Goal: Communication & Community: Answer question/provide support

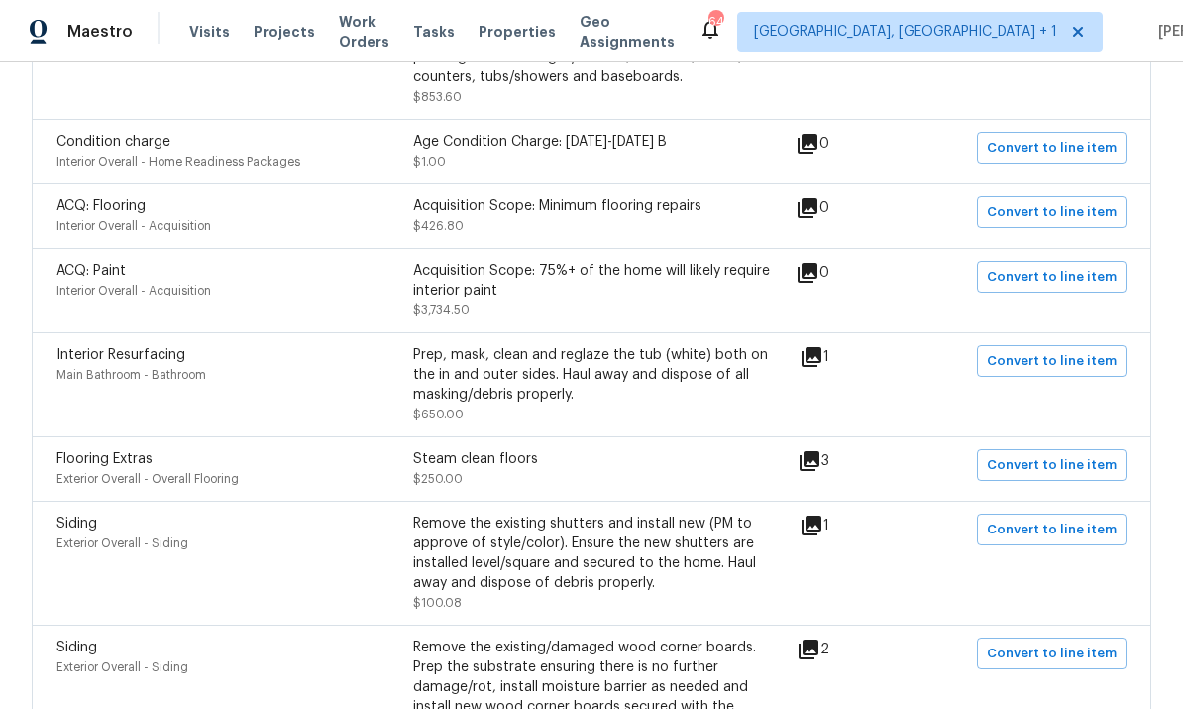
scroll to position [897, 0]
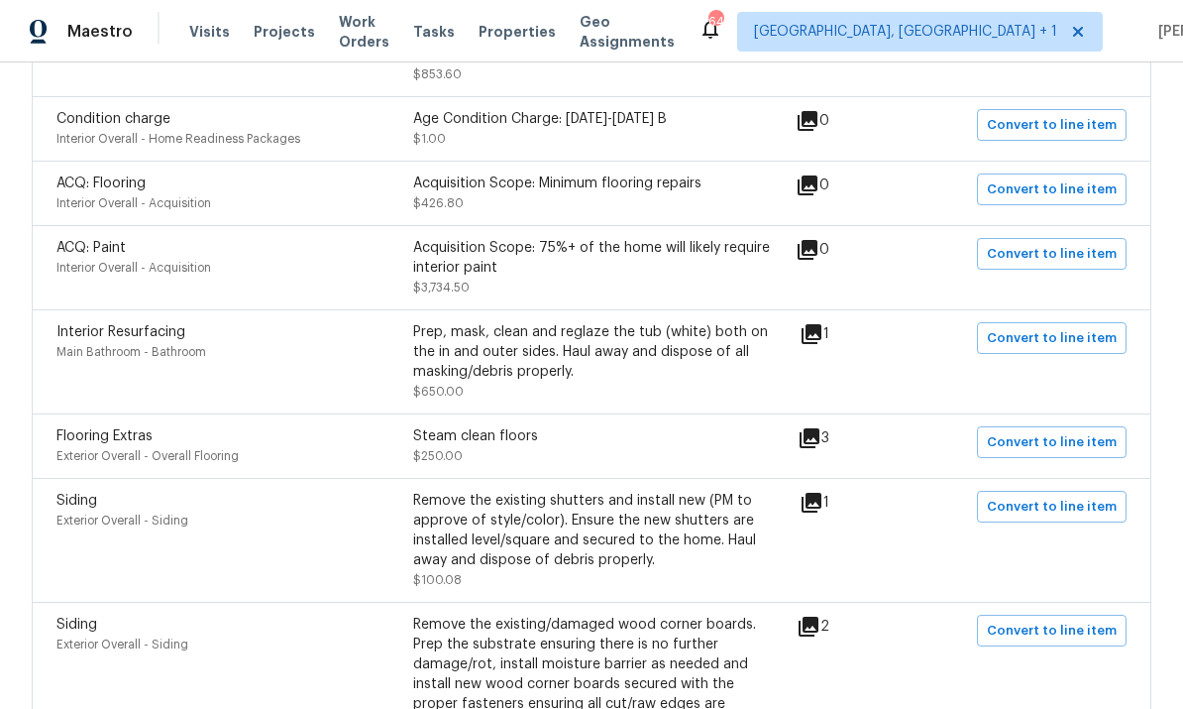
click at [818, 175] on icon at bounding box center [808, 185] width 20 height 20
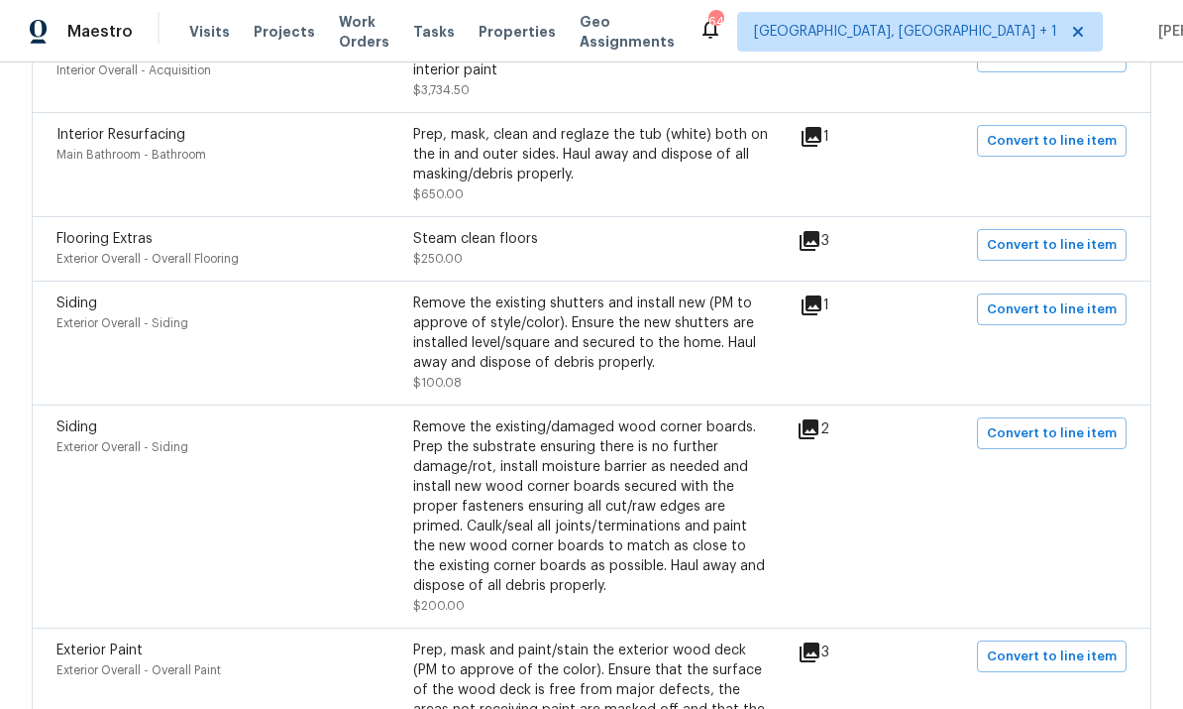
scroll to position [1095, 0]
click at [824, 293] on icon at bounding box center [812, 304] width 24 height 24
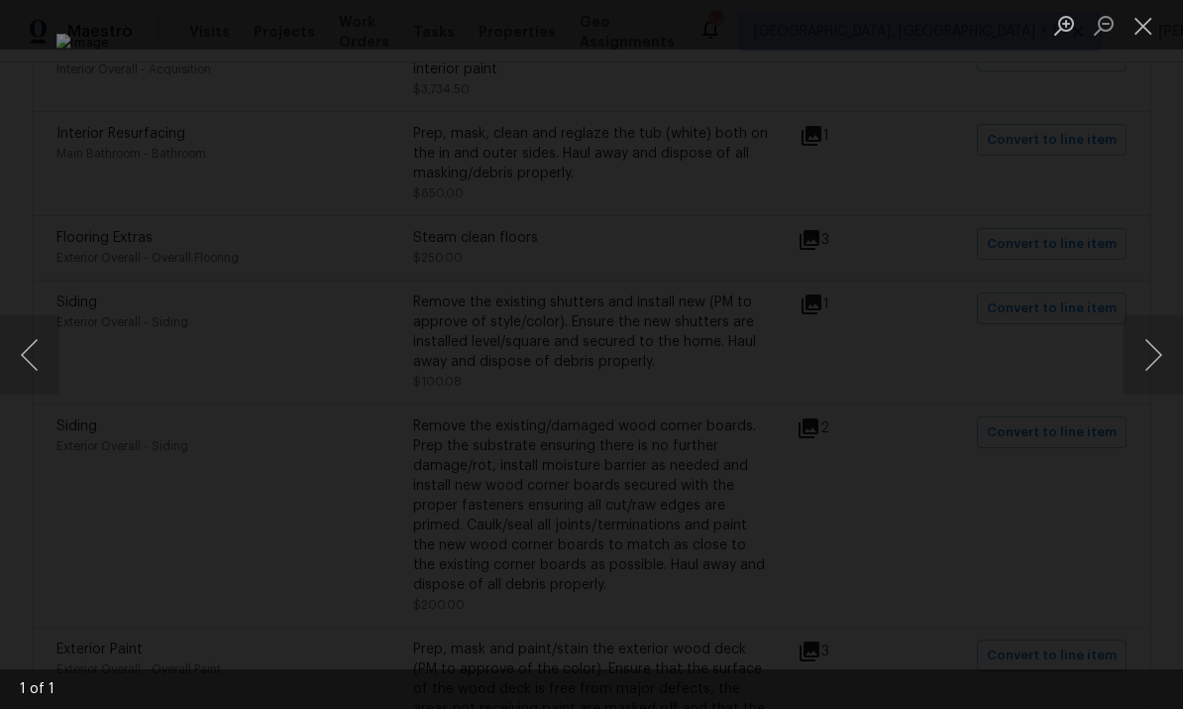
click at [1150, 212] on div "Lightbox" at bounding box center [591, 354] width 1183 height 709
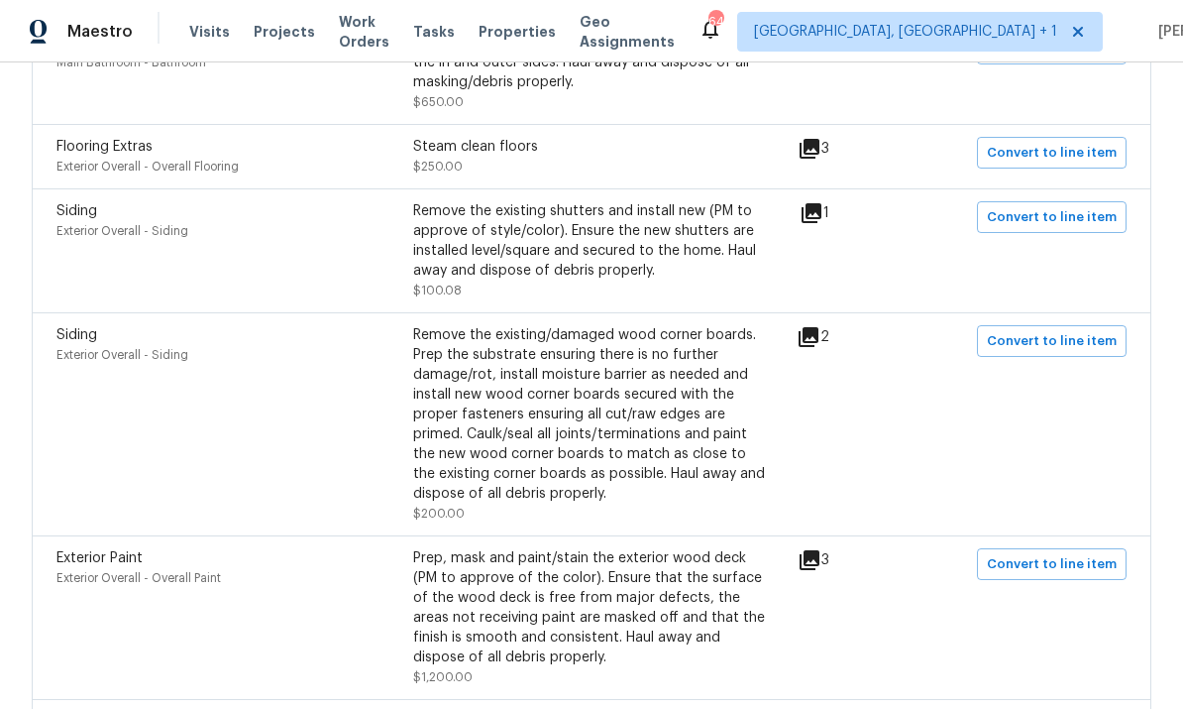
scroll to position [1185, 0]
click at [830, 313] on div "Siding Exterior Overall - Siding Remove the existing/damaged wood corner boards…" at bounding box center [592, 424] width 1120 height 223
click at [814, 330] on icon at bounding box center [809, 338] width 20 height 20
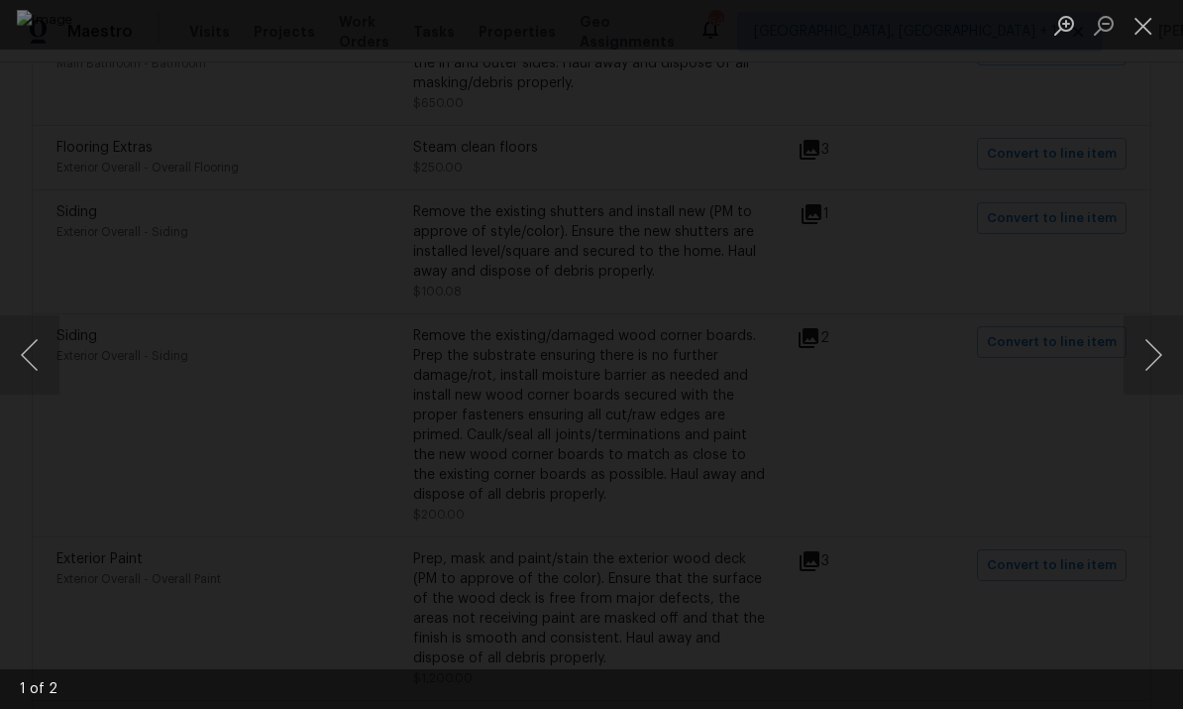
click at [1160, 258] on div "Lightbox" at bounding box center [591, 354] width 1183 height 709
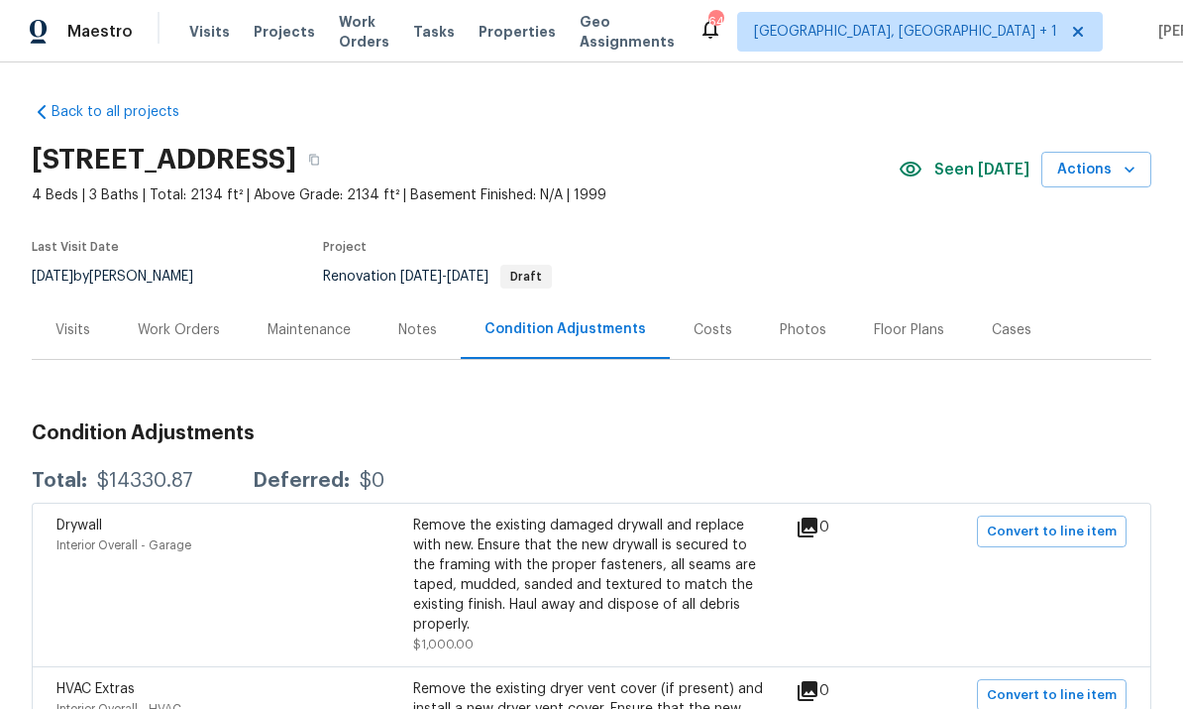
scroll to position [0, 0]
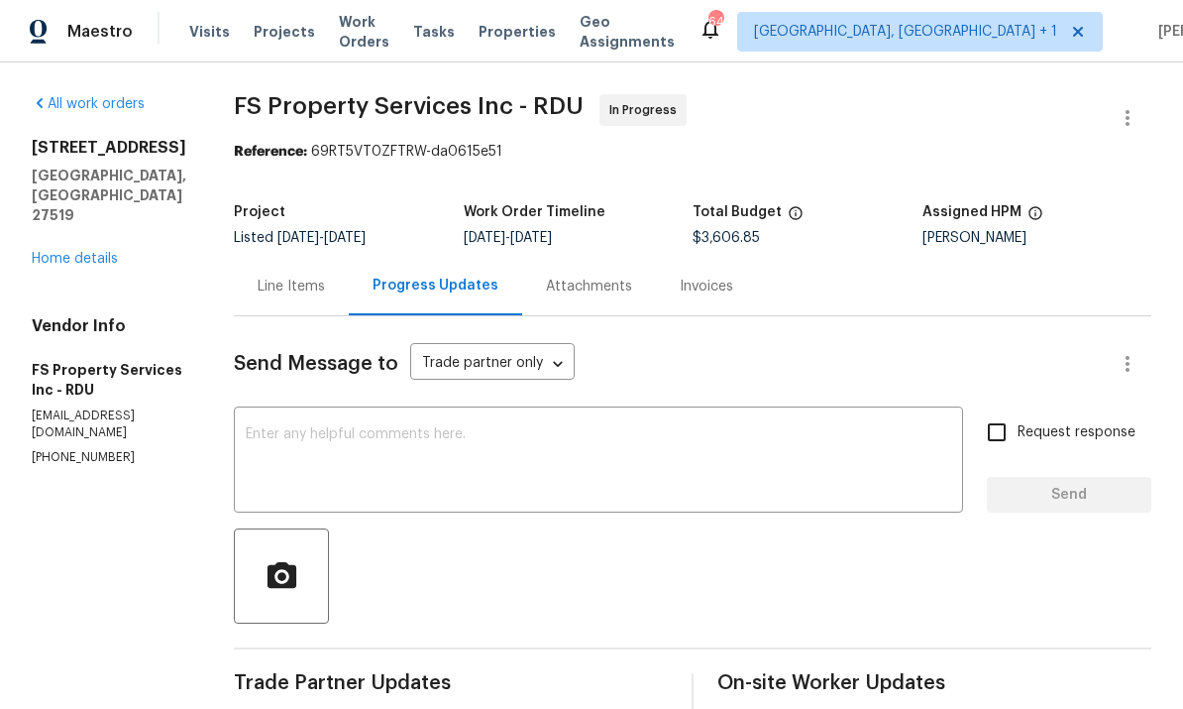
click at [73, 252] on link "Home details" at bounding box center [75, 259] width 86 height 14
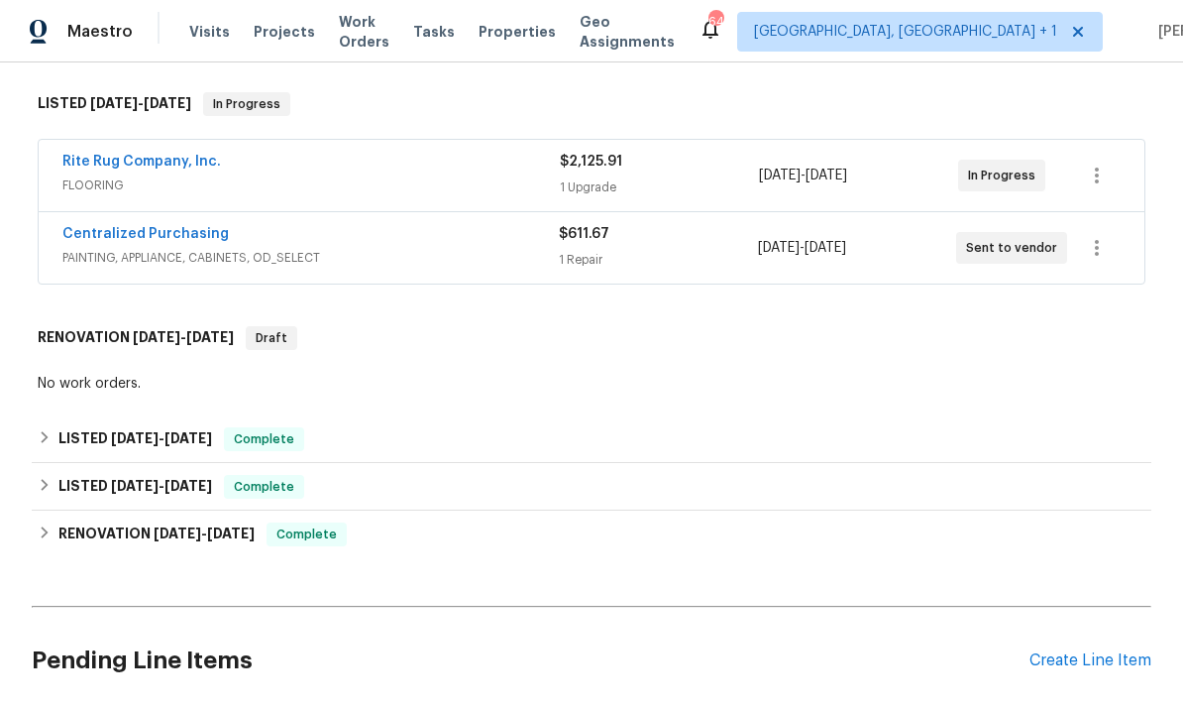
scroll to position [460, 0]
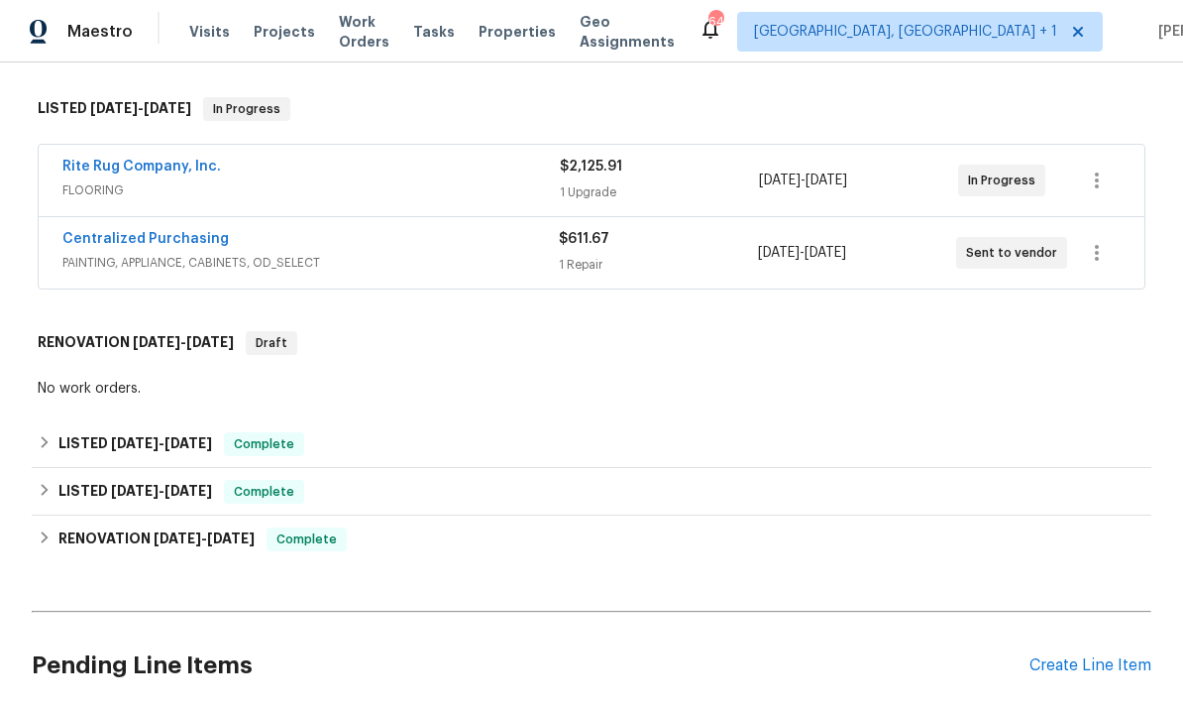
click at [146, 172] on link "Rite Rug Company, Inc." at bounding box center [141, 167] width 159 height 14
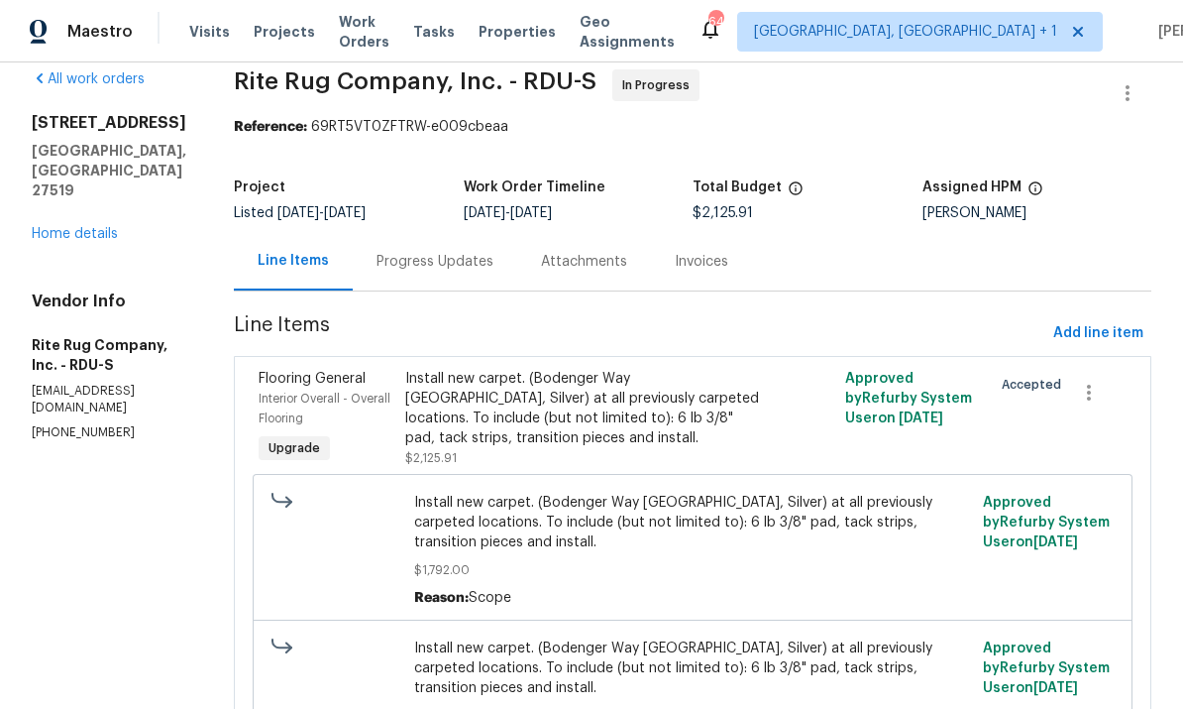
scroll to position [29, 0]
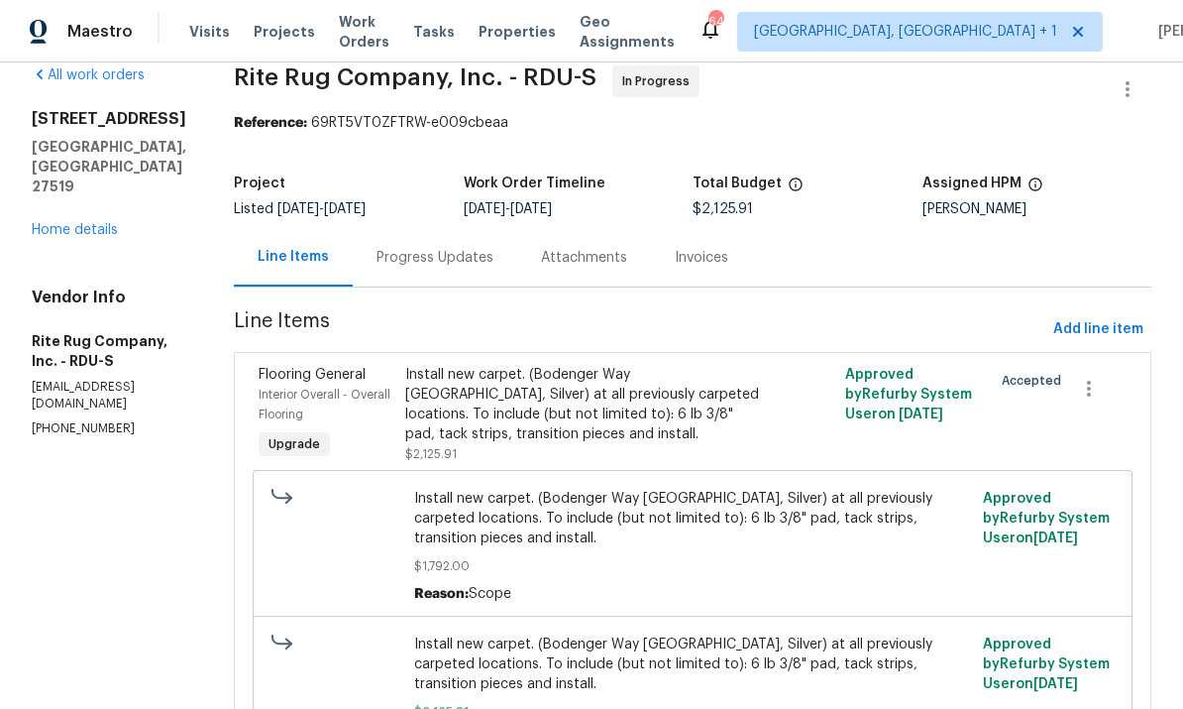
click at [623, 421] on div "Install new carpet. (Bodenger Way [GEOGRAPHIC_DATA], Silver) at all previously …" at bounding box center [582, 404] width 355 height 79
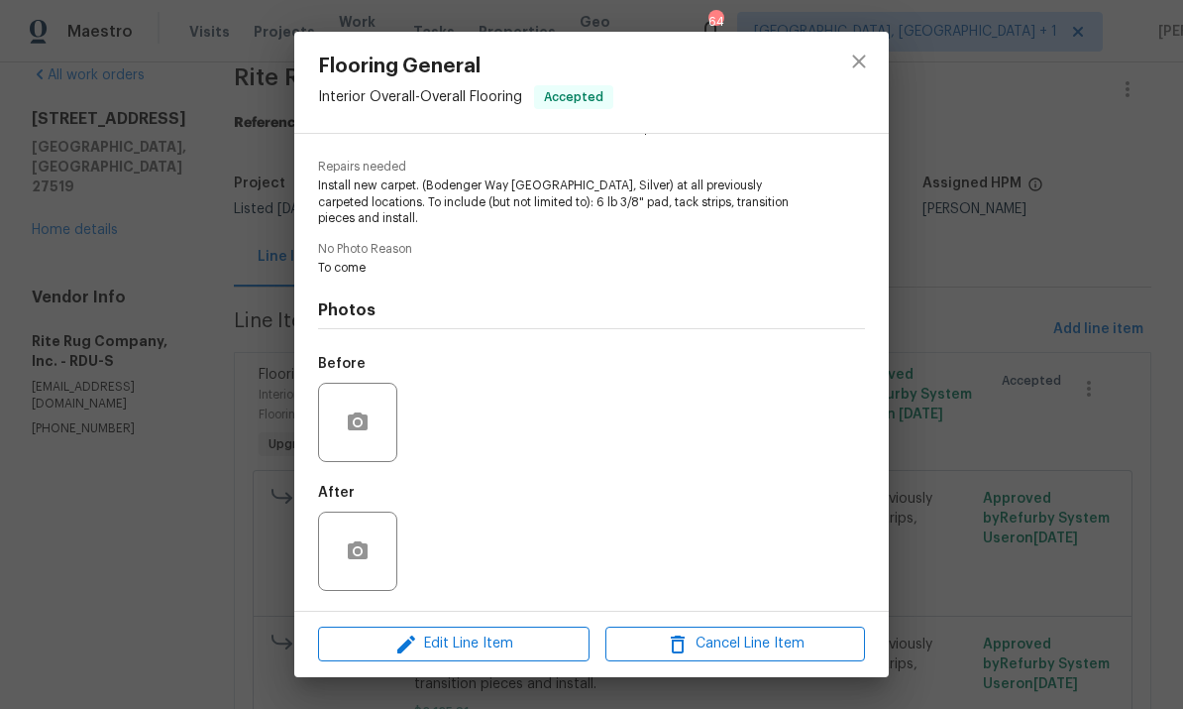
scroll to position [191, 0]
click at [549, 628] on button "Edit Line Item" at bounding box center [454, 643] width 272 height 35
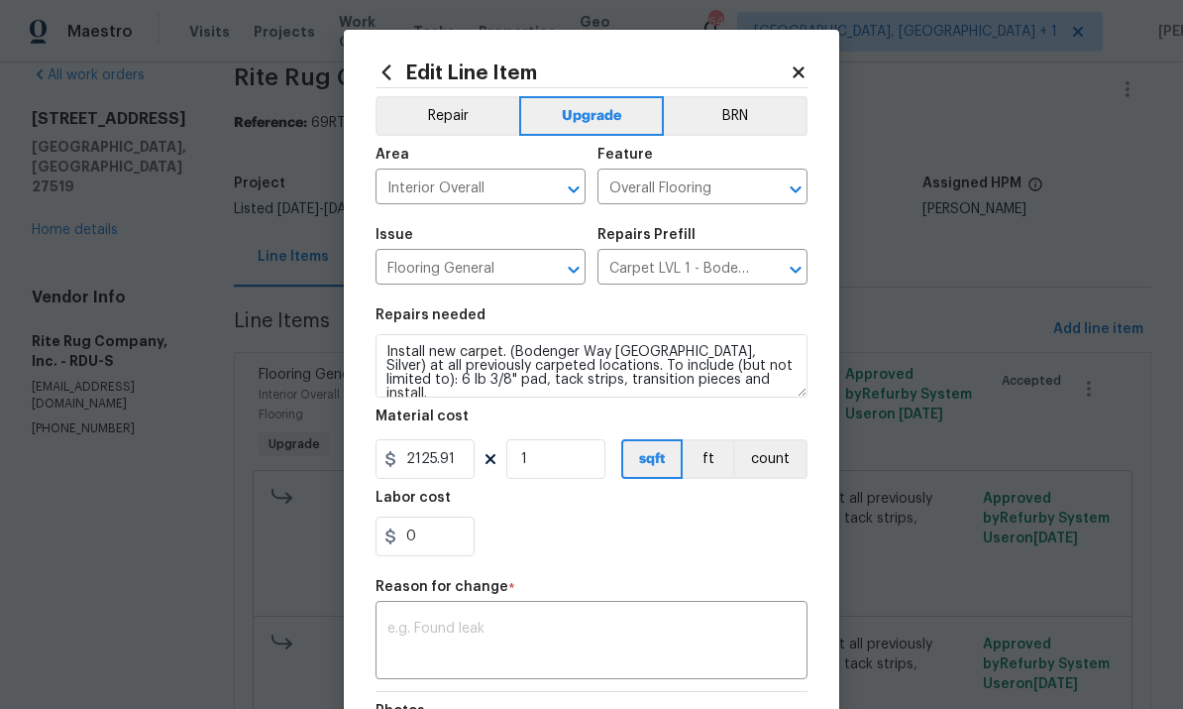
click at [984, 114] on body "Maestro Visits Projects Work Orders Tasks Properties Geo Assignments 64 Albuque…" at bounding box center [591, 354] width 1183 height 709
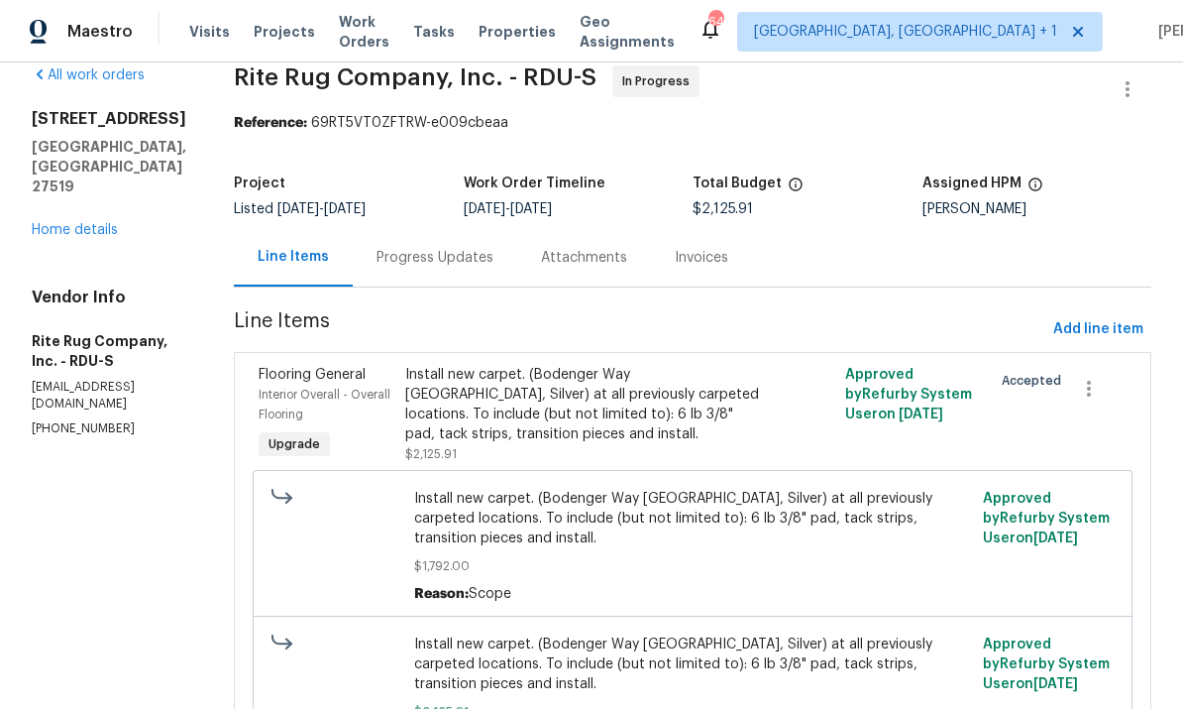
click at [66, 223] on link "Home details" at bounding box center [75, 230] width 86 height 14
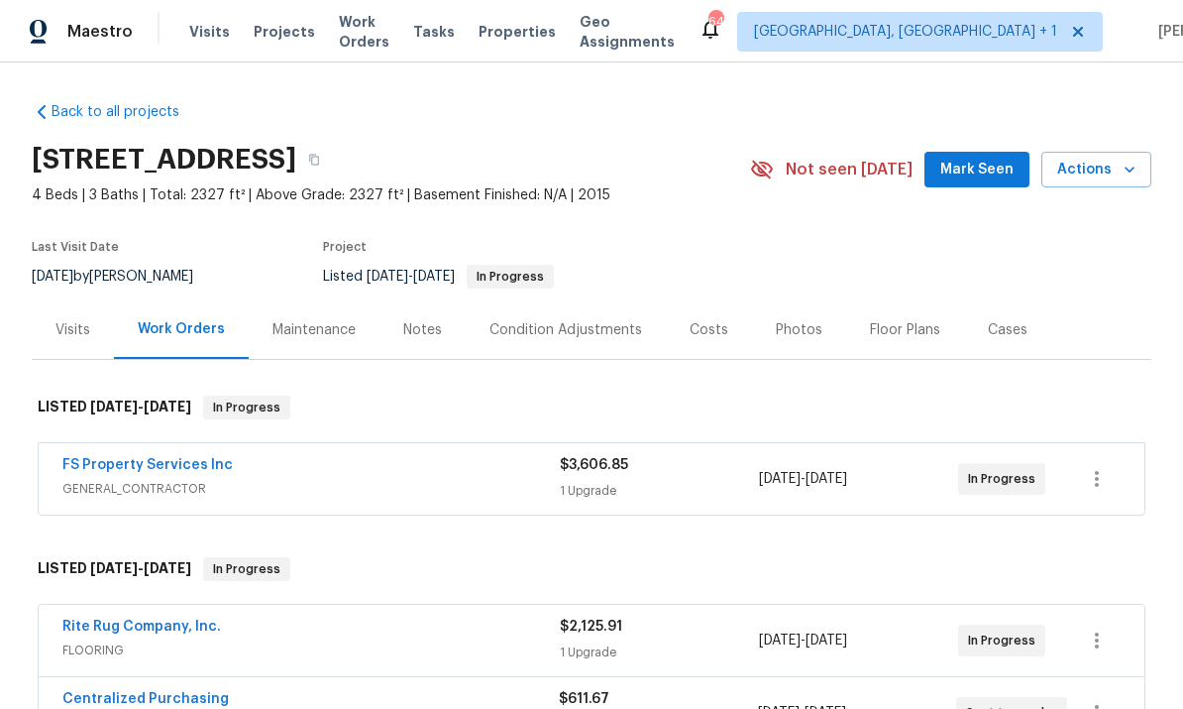
click at [156, 625] on link "Rite Rug Company, Inc." at bounding box center [141, 626] width 159 height 14
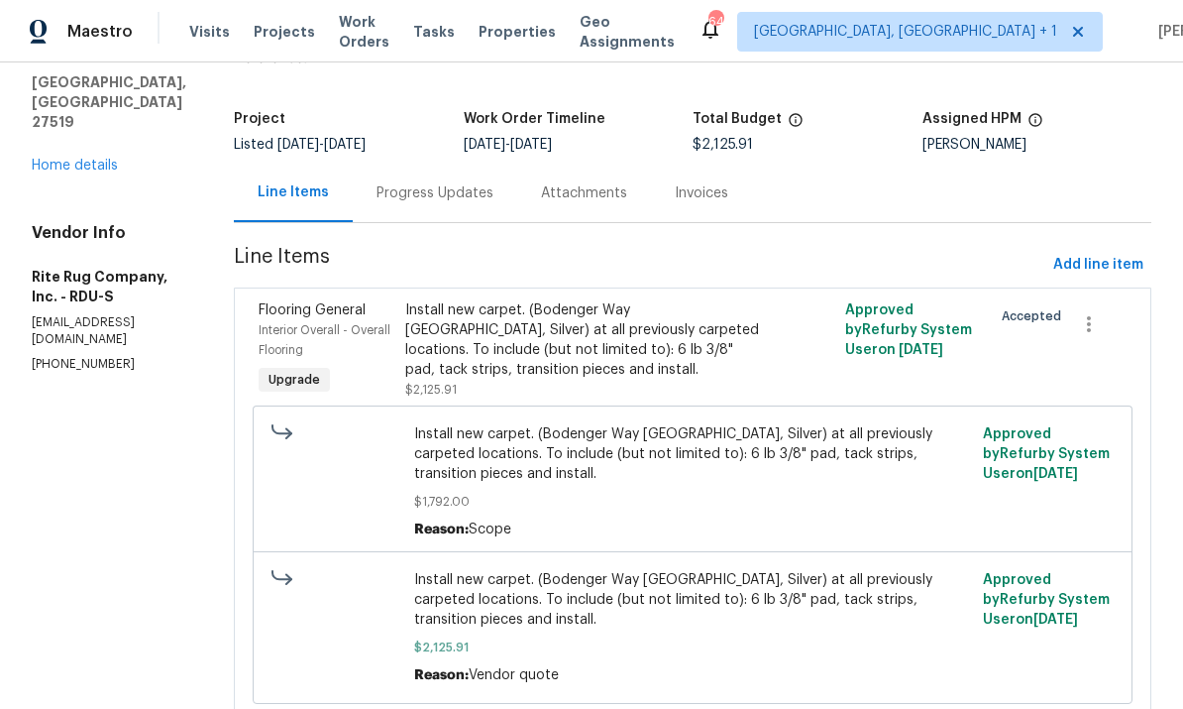
scroll to position [92, 0]
click at [68, 160] on link "Home details" at bounding box center [75, 167] width 86 height 14
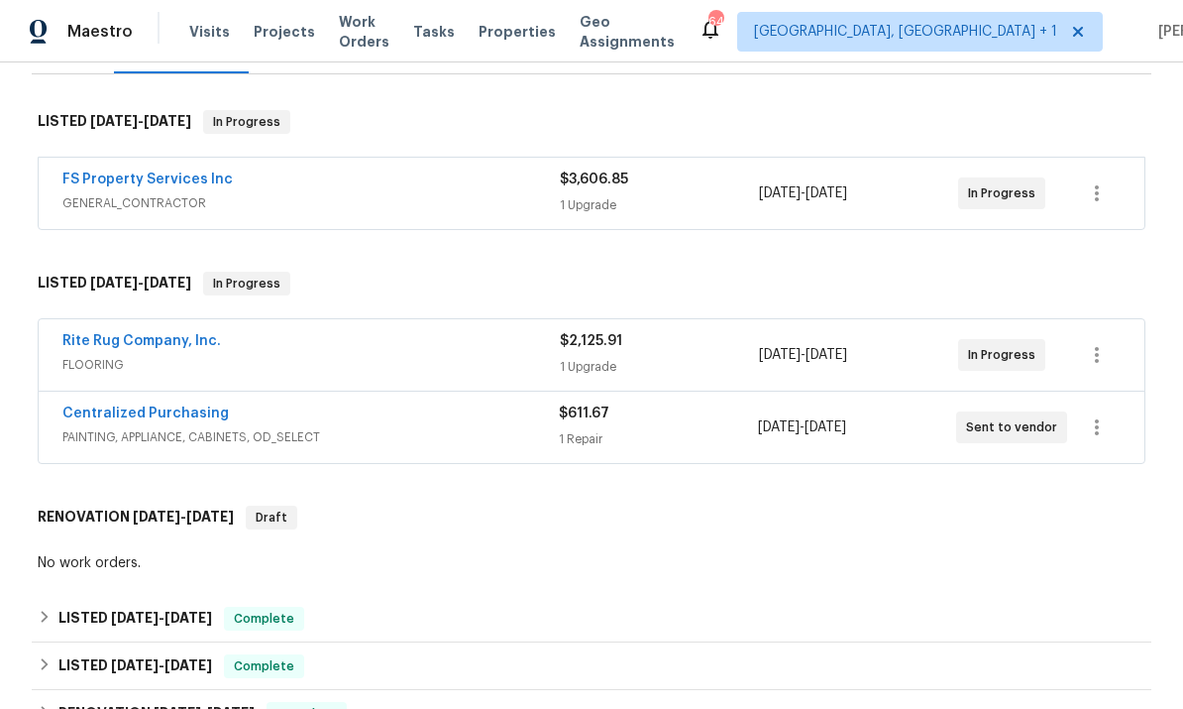
scroll to position [265, 0]
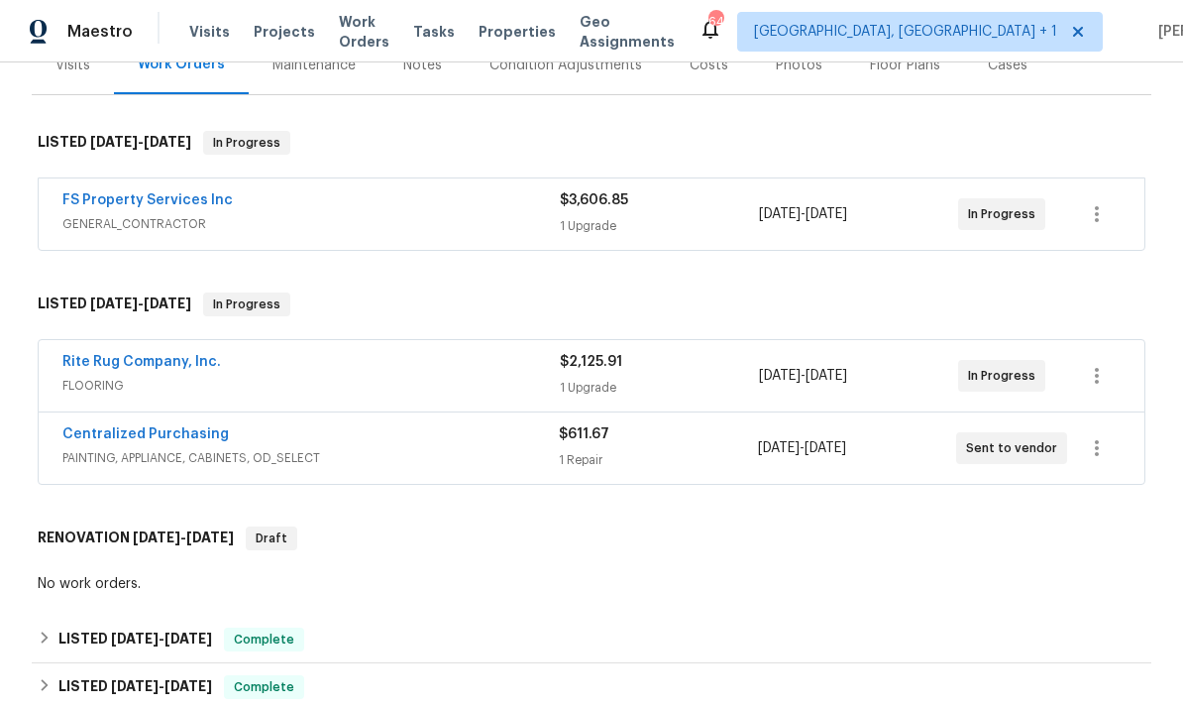
click at [140, 362] on link "Rite Rug Company, Inc." at bounding box center [141, 362] width 159 height 14
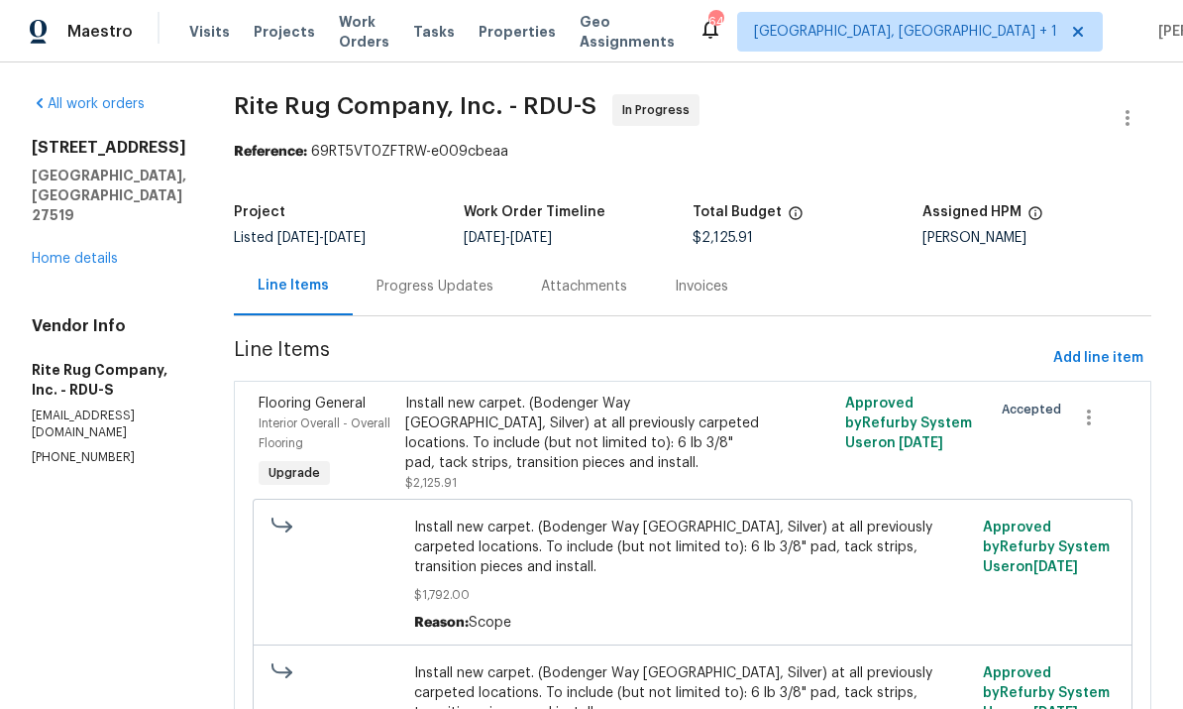
click at [460, 290] on div "Progress Updates" at bounding box center [435, 287] width 117 height 20
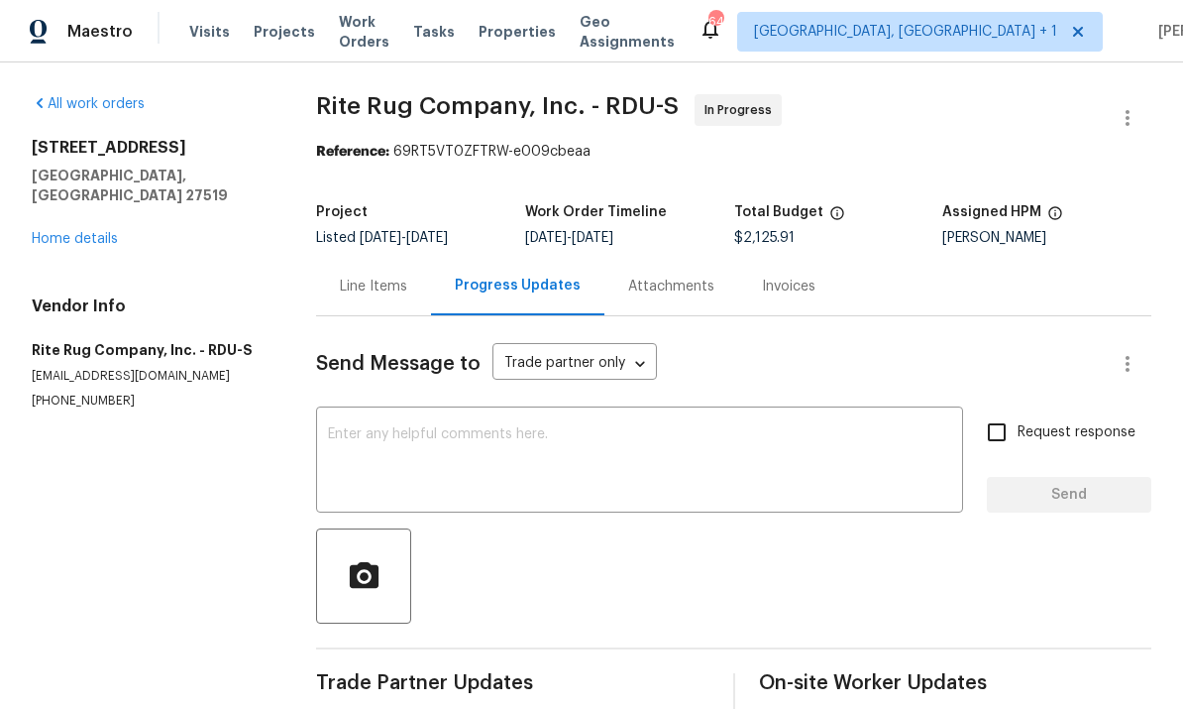
click at [472, 440] on textarea at bounding box center [639, 461] width 623 height 69
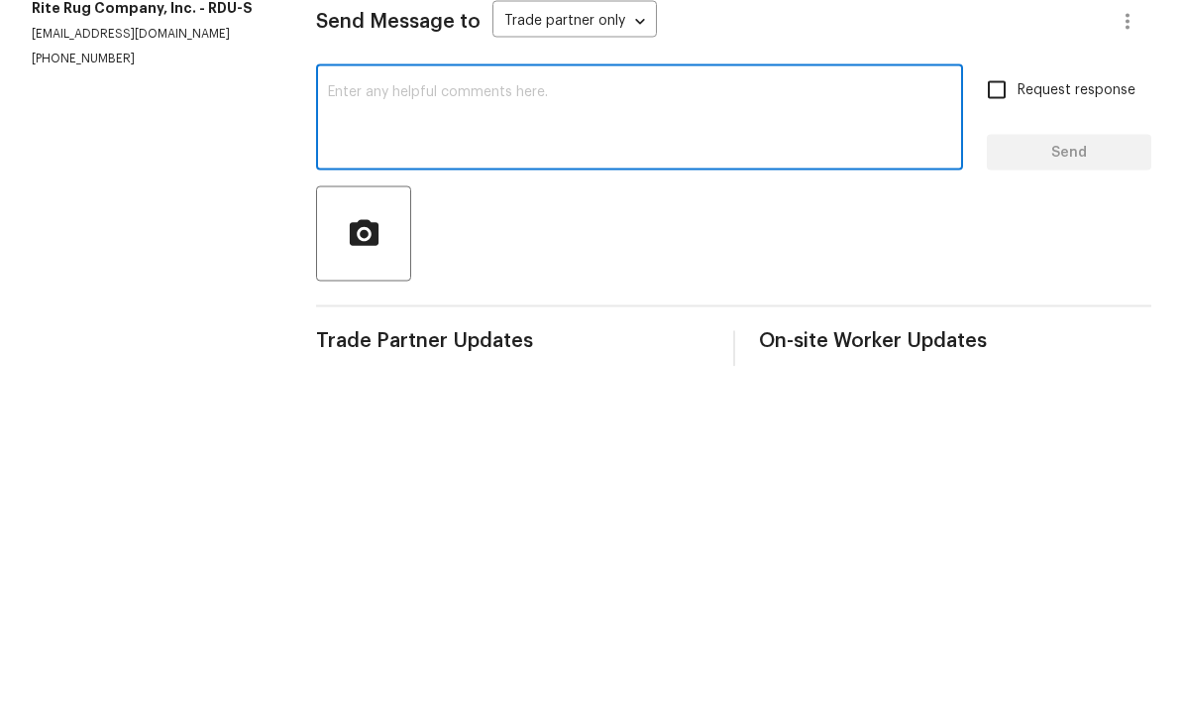
type textarea "O"
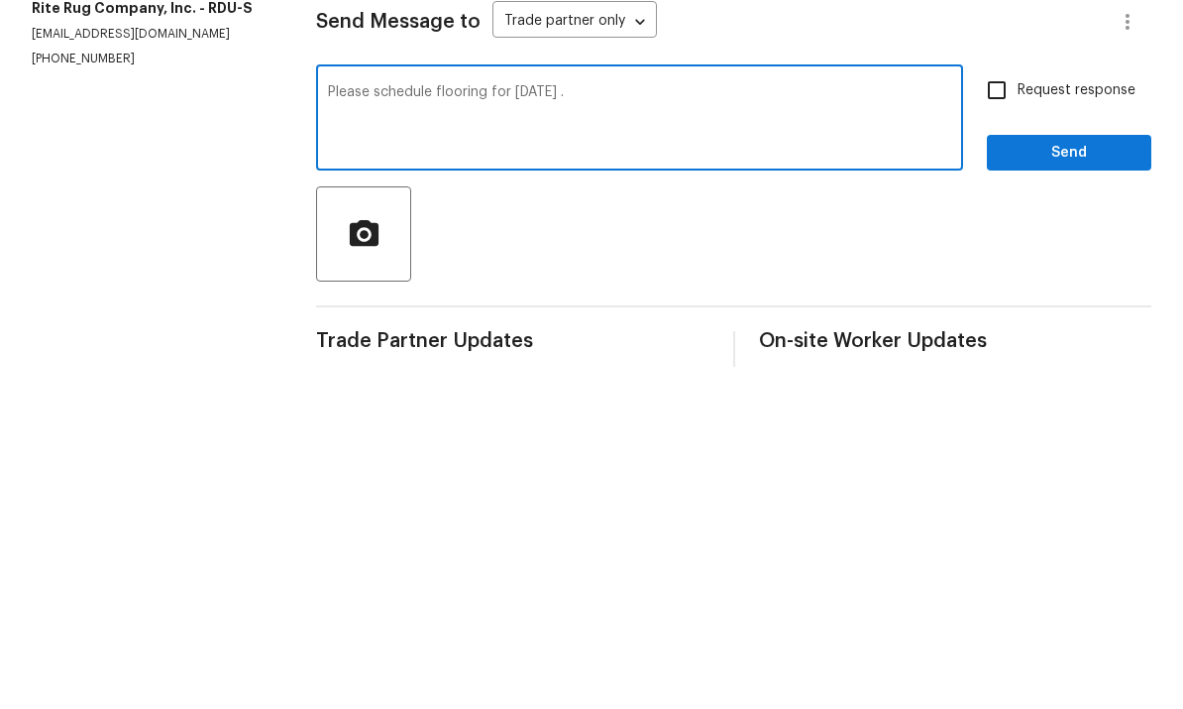
type textarea "Please schedule flooring for Monday ."
click at [1004, 411] on input "Request response" at bounding box center [997, 432] width 42 height 42
checkbox input "true"
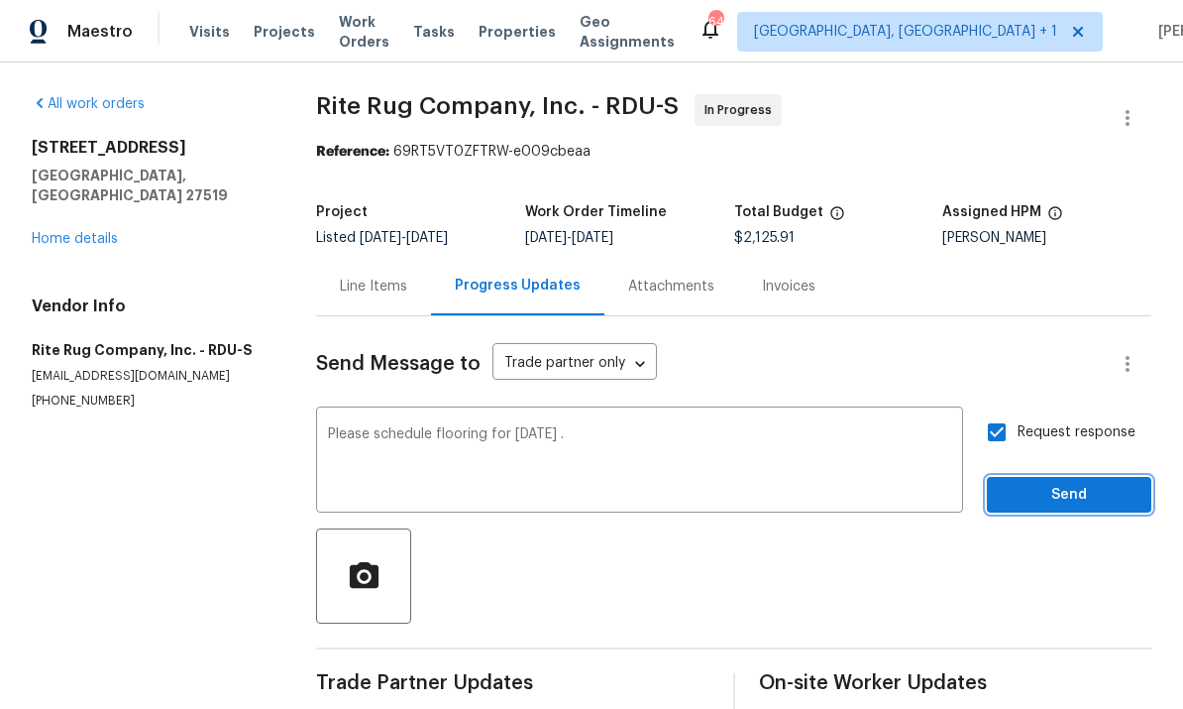
click at [1077, 477] on button "Send" at bounding box center [1069, 495] width 165 height 37
